Goal: Task Accomplishment & Management: Complete application form

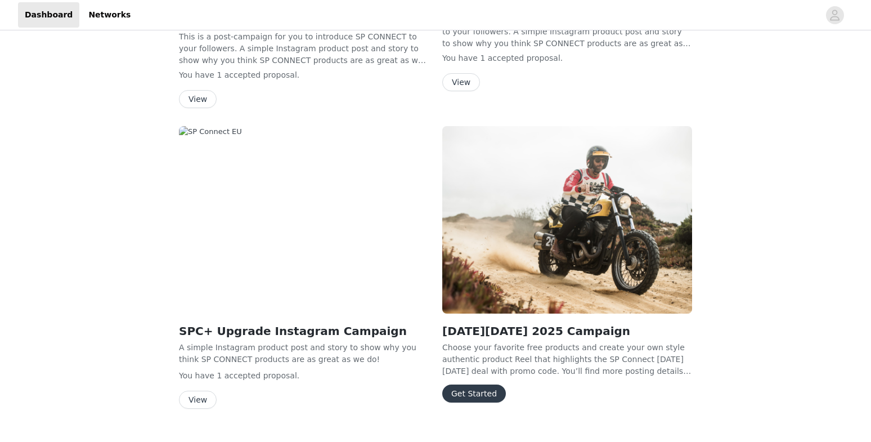
scroll to position [582, 0]
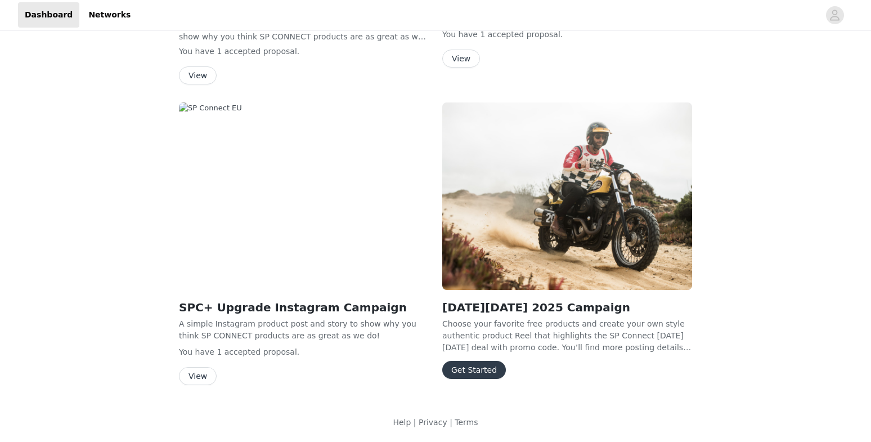
click at [463, 370] on button "Get Started" at bounding box center [474, 370] width 64 height 18
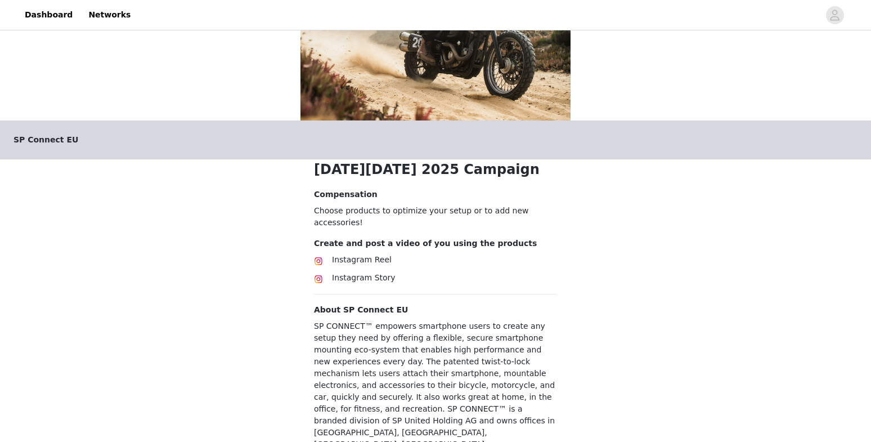
scroll to position [233, 0]
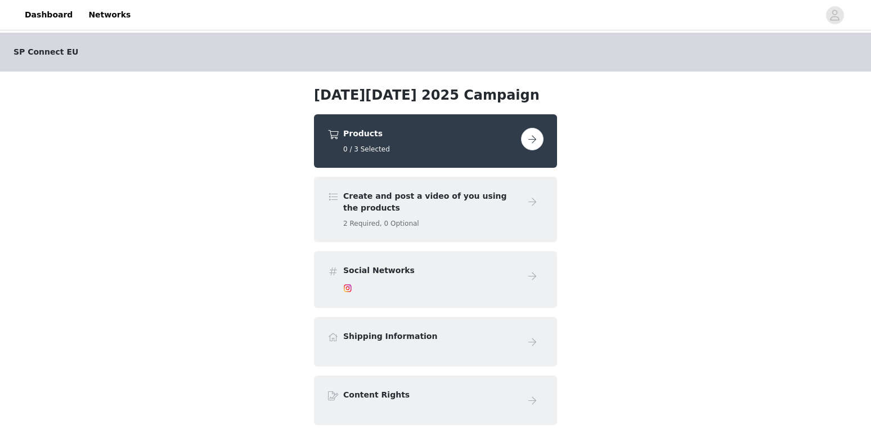
click at [479, 136] on h4 "Products" at bounding box center [429, 134] width 173 height 12
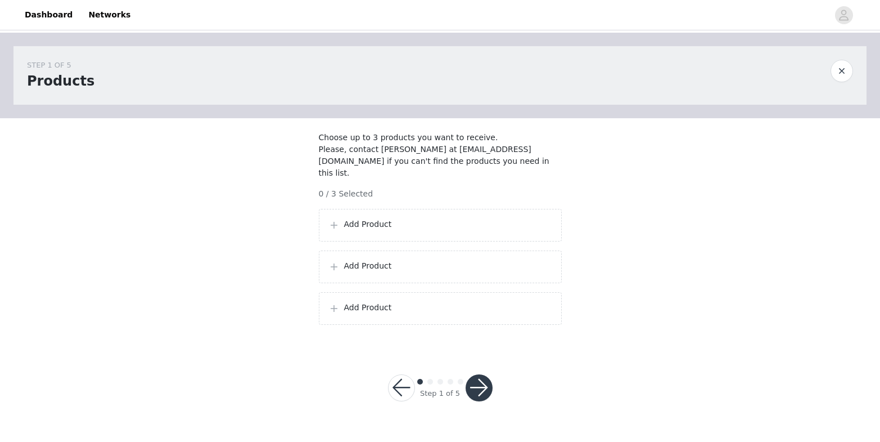
click at [367, 221] on p "Add Product" at bounding box center [448, 224] width 208 height 12
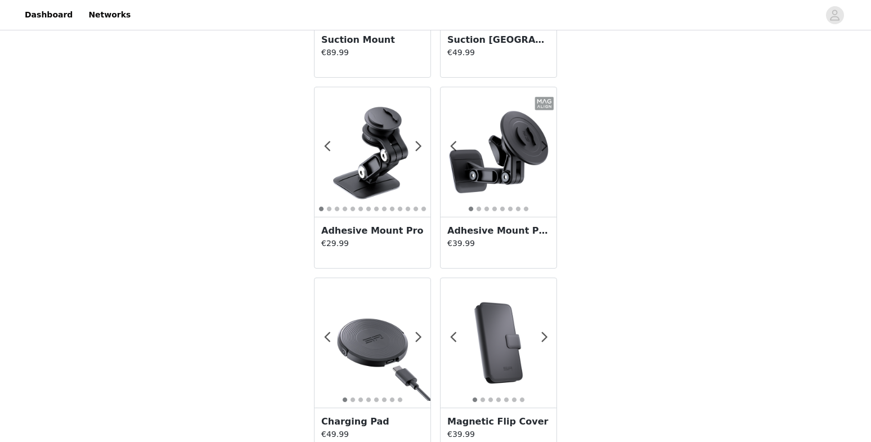
scroll to position [1956, 0]
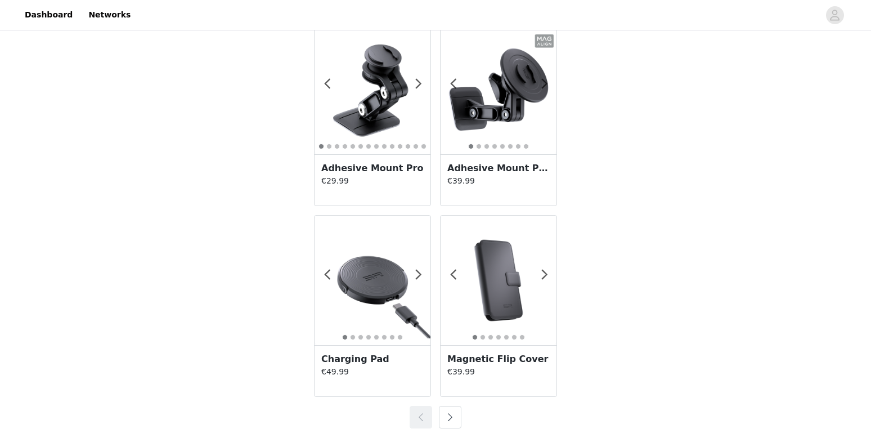
click at [445, 419] on button "button" at bounding box center [450, 417] width 23 height 23
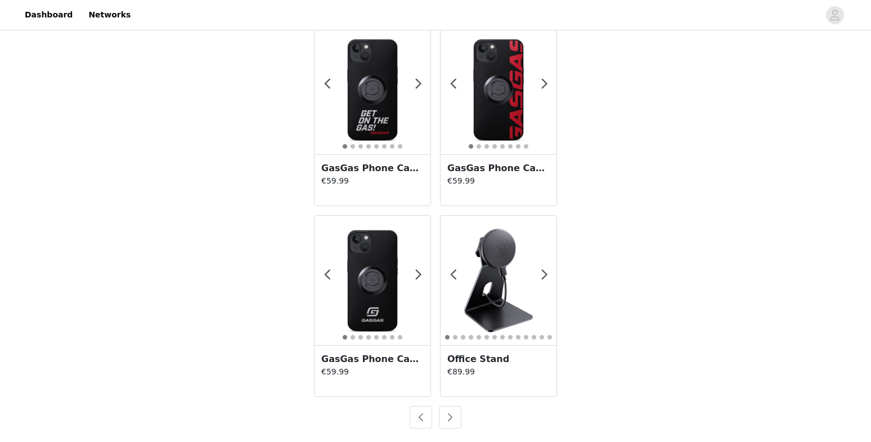
click at [451, 416] on button "button" at bounding box center [450, 417] width 23 height 23
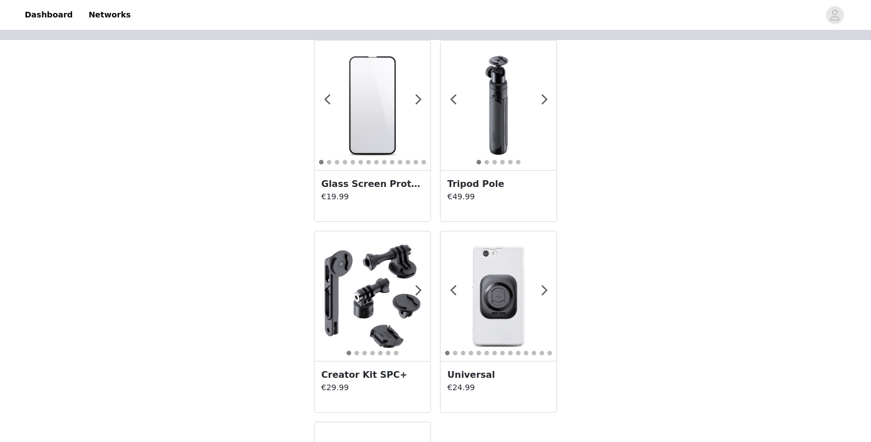
scroll to position [0, 0]
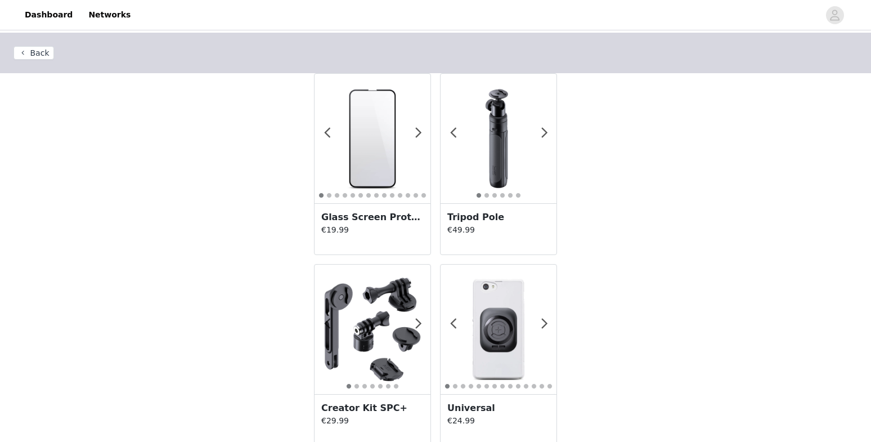
click at [19, 51] on button "Back" at bounding box center [34, 53] width 41 height 14
click at [28, 47] on button "Back" at bounding box center [34, 53] width 41 height 14
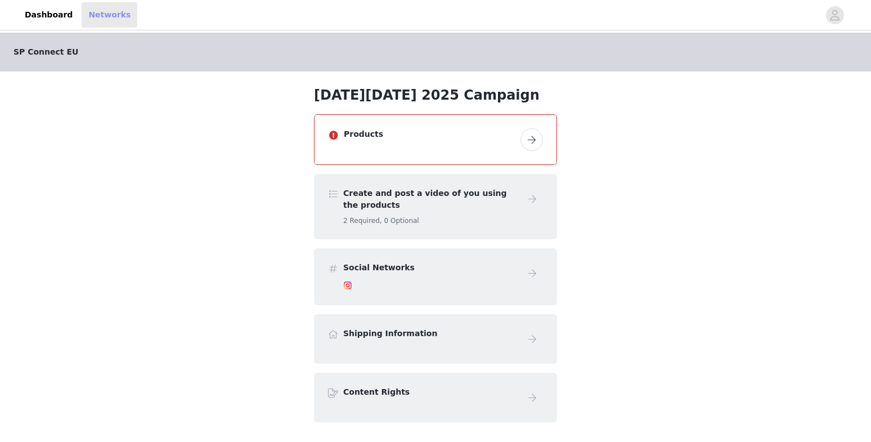
click at [89, 20] on link "Networks" at bounding box center [110, 14] width 56 height 25
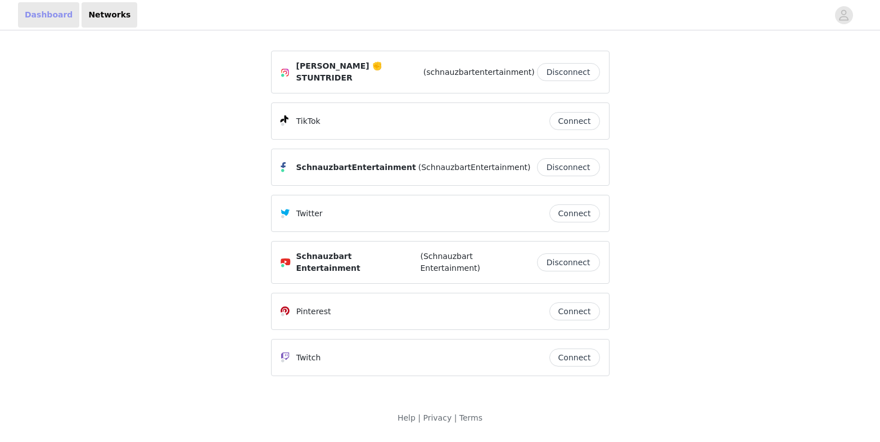
click at [56, 17] on link "Dashboard" at bounding box center [48, 14] width 61 height 25
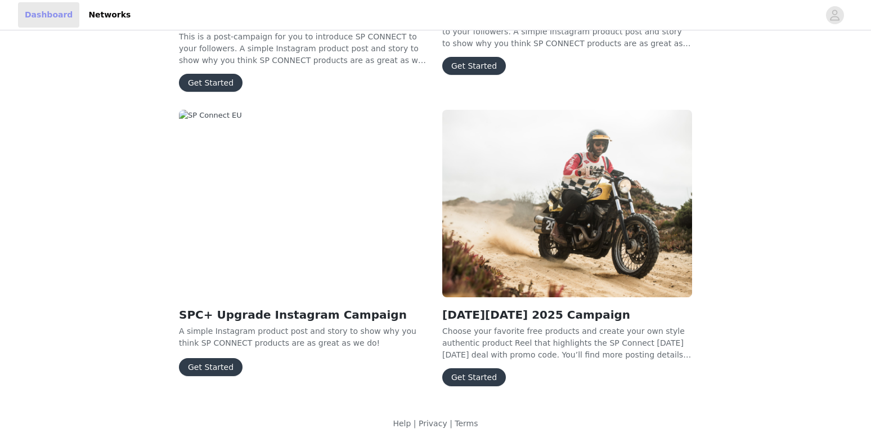
scroll to position [543, 0]
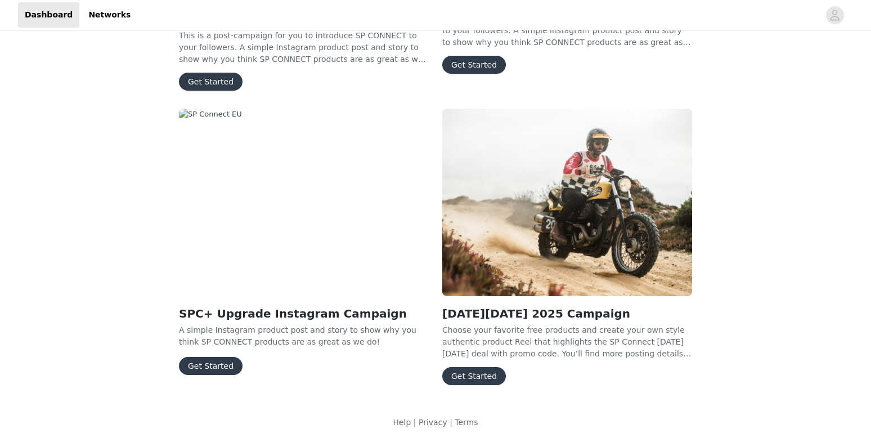
click at [462, 375] on button "Get Started" at bounding box center [474, 376] width 64 height 18
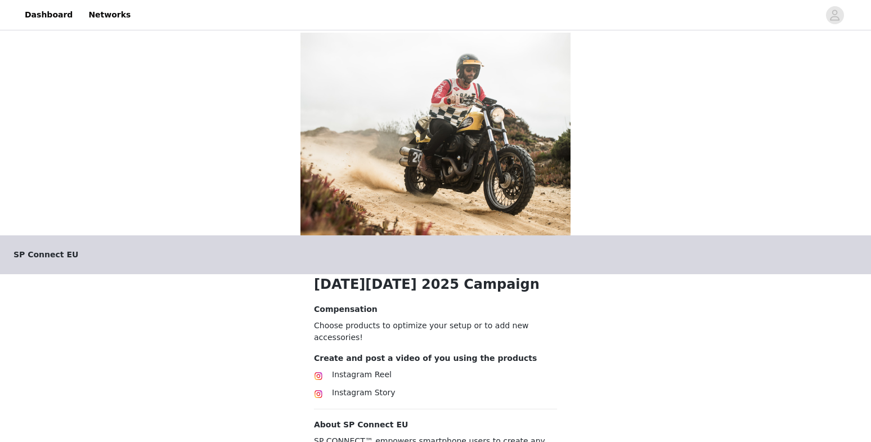
scroll to position [237, 0]
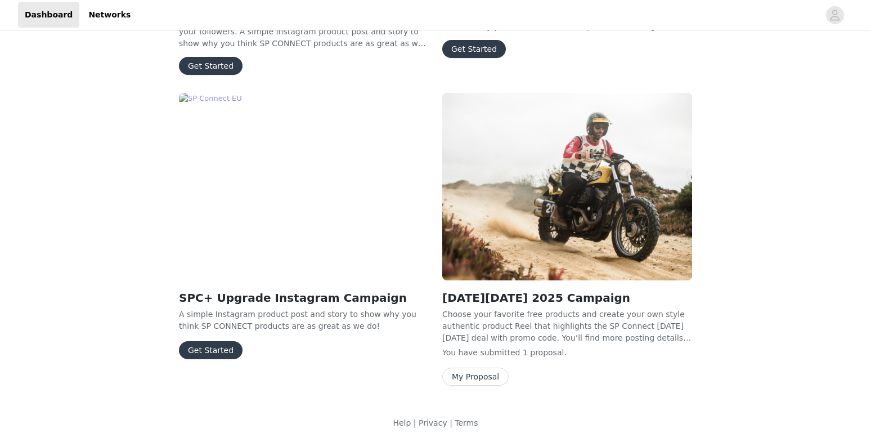
scroll to position [559, 0]
click at [468, 376] on button "My Proposal" at bounding box center [475, 376] width 66 height 18
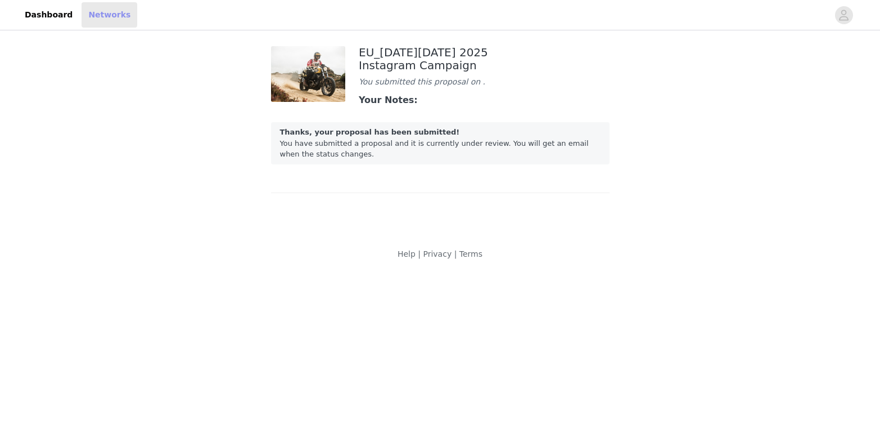
click at [107, 16] on link "Networks" at bounding box center [110, 14] width 56 height 25
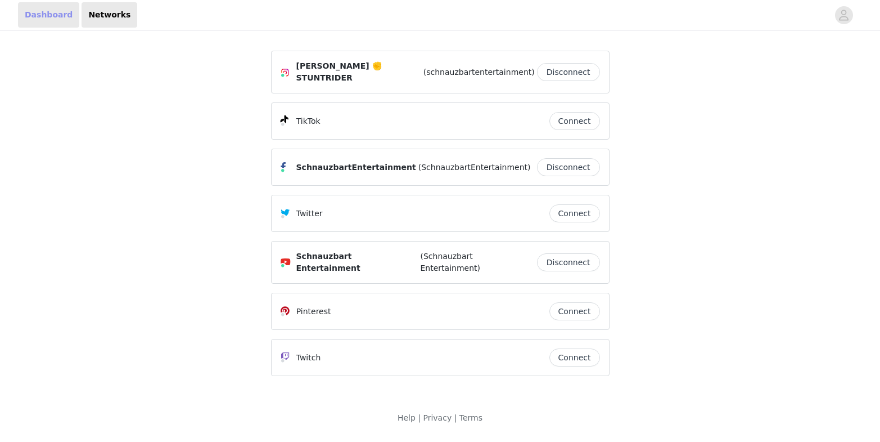
click at [38, 19] on link "Dashboard" at bounding box center [48, 14] width 61 height 25
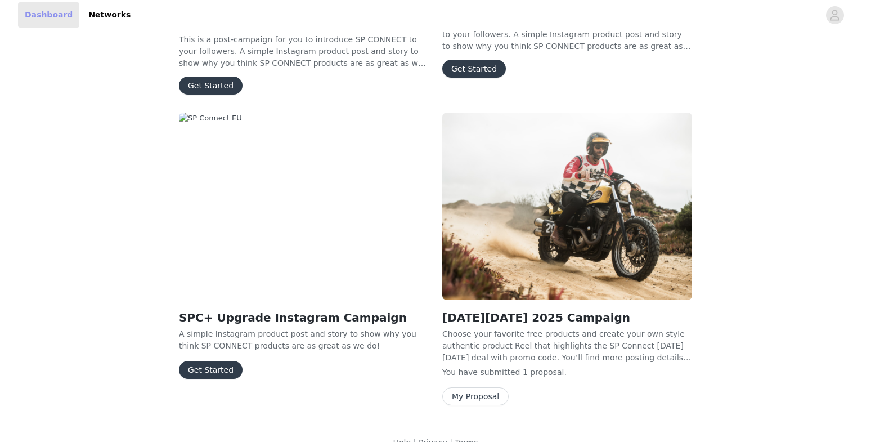
scroll to position [559, 0]
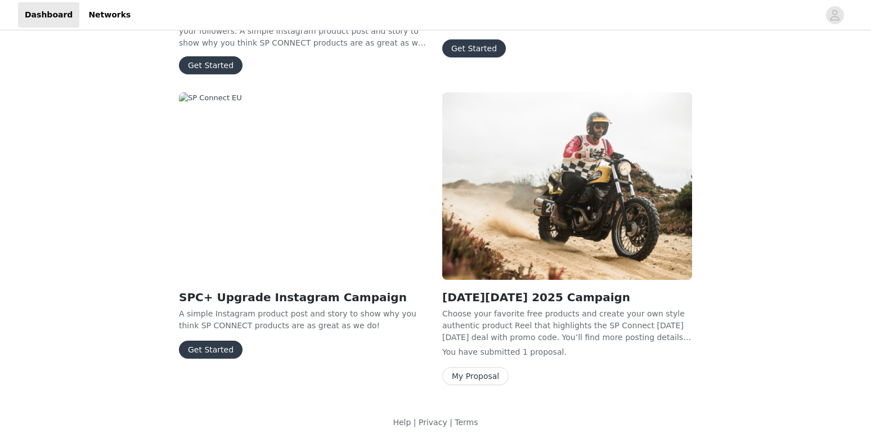
click at [471, 376] on button "My Proposal" at bounding box center [475, 376] width 66 height 18
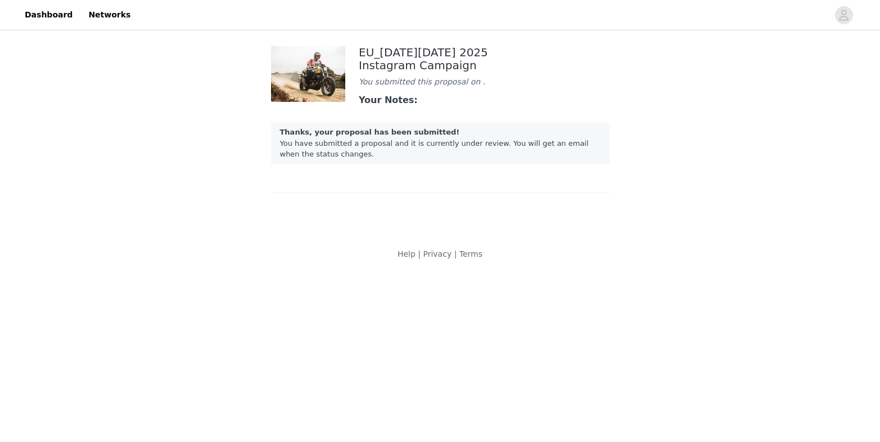
drag, startPoint x: 444, startPoint y: 173, endPoint x: 310, endPoint y: 51, distance: 181.2
click at [310, 51] on div "EU_Black Friday 2025 Instagram Campaign You submitted this proposal on . Your N…" at bounding box center [440, 116] width 339 height 154
copy div "EU_Black Friday 2025 Instagram Campaign You submitted this proposal on . Your N…"
drag, startPoint x: 374, startPoint y: 176, endPoint x: 349, endPoint y: 65, distance: 113.6
click at [349, 65] on div "EU_Black Friday 2025 Instagram Campaign You submitted this proposal on . Your N…" at bounding box center [440, 116] width 339 height 154
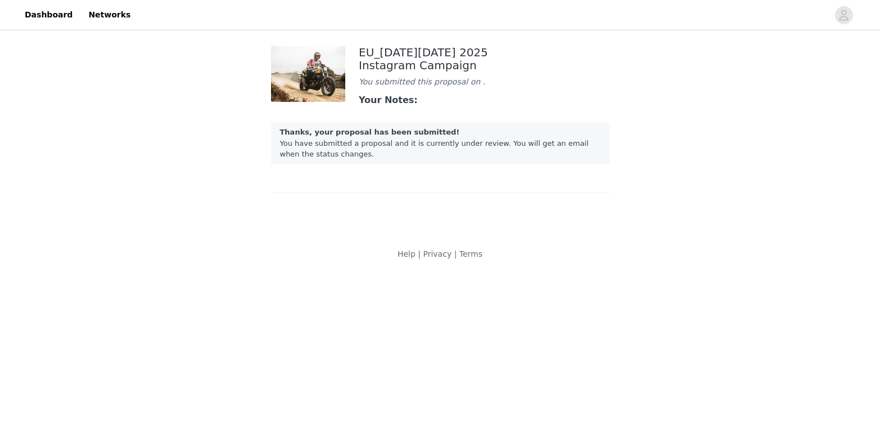
drag, startPoint x: 361, startPoint y: 48, endPoint x: 511, endPoint y: 160, distance: 186.6
click at [511, 160] on div "EU_Black Friday 2025 Instagram Campaign You submitted this proposal on . Your N…" at bounding box center [440, 116] width 339 height 154
copy div "EU_Black Friday 2025 Instagram Campaign You submitted this proposal on . Your N…"
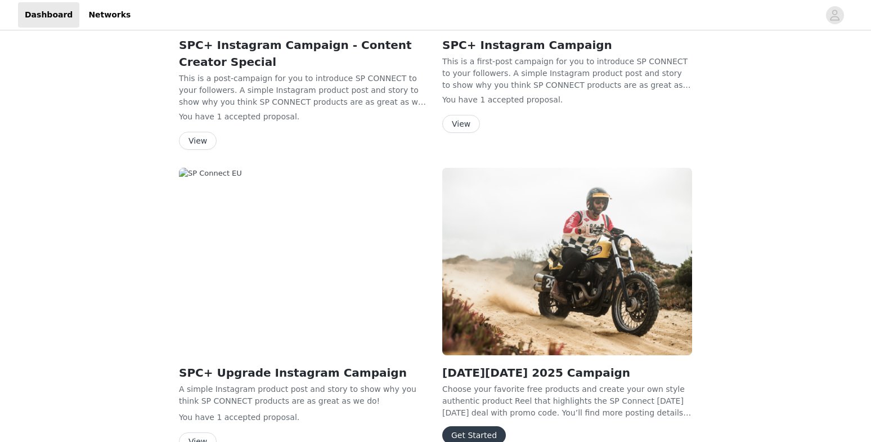
scroll to position [582, 0]
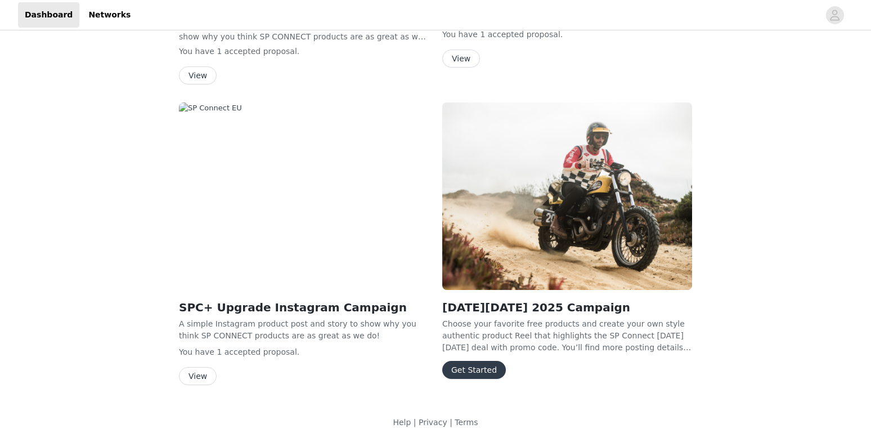
click at [480, 371] on button "Get Started" at bounding box center [474, 370] width 64 height 18
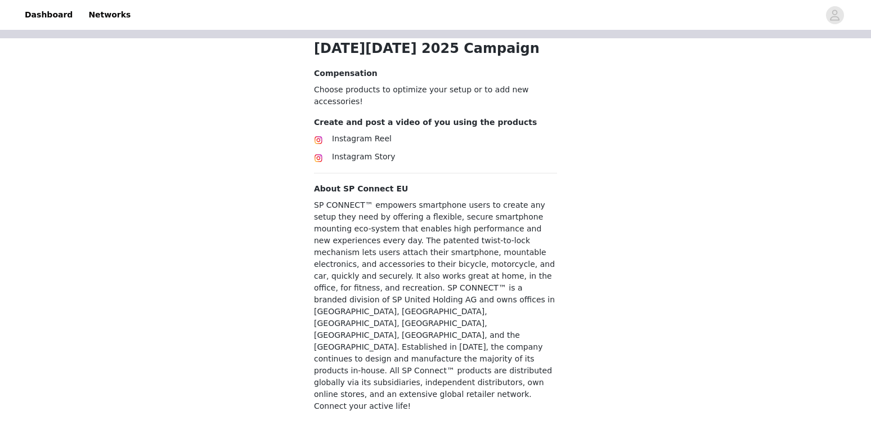
scroll to position [237, 0]
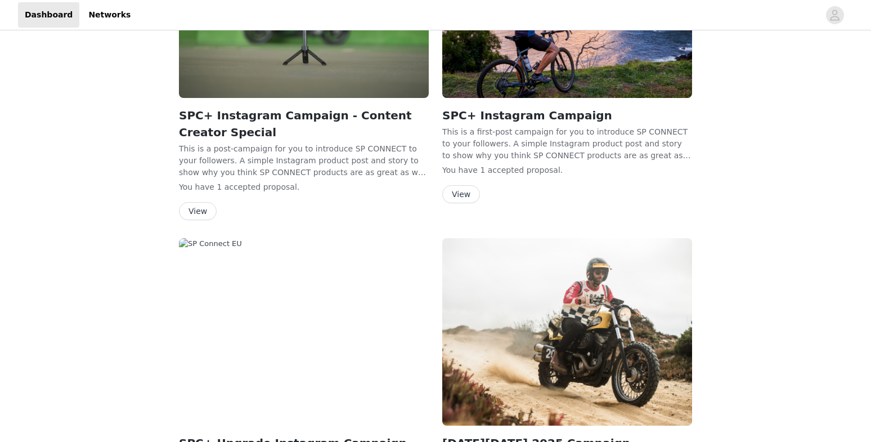
scroll to position [582, 0]
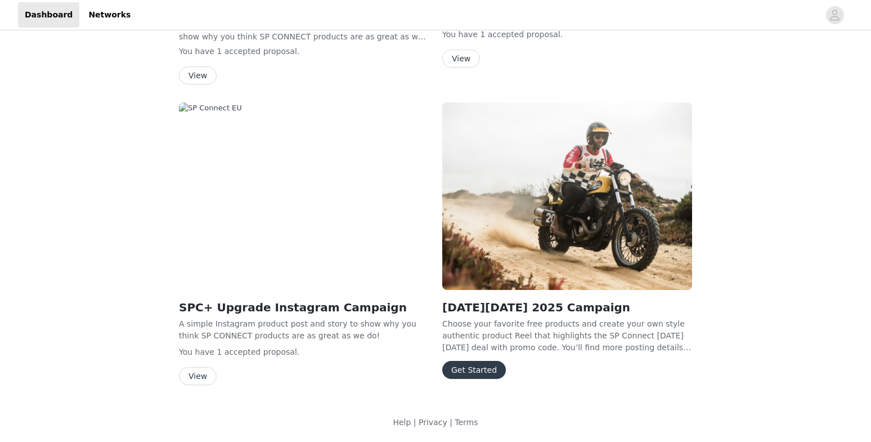
click at [204, 379] on button "View" at bounding box center [198, 376] width 38 height 18
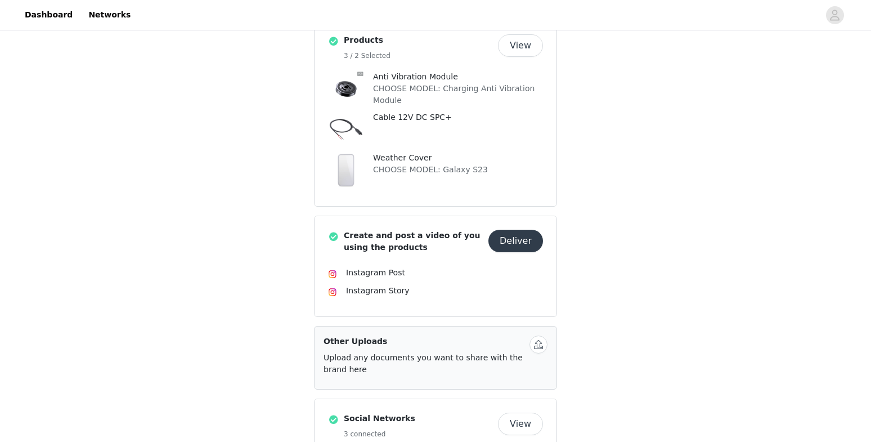
scroll to position [287, 0]
